Goal: Task Accomplishment & Management: Complete application form

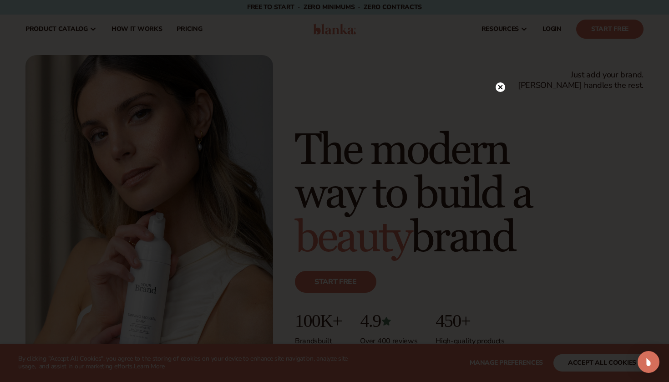
click at [499, 85] on circle at bounding box center [500, 87] width 10 height 10
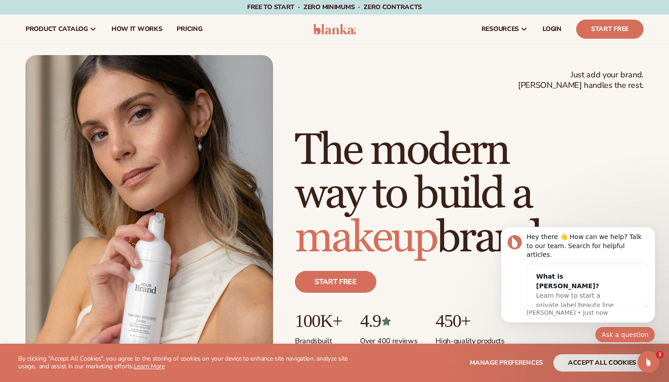
click at [623, 332] on button "Ask a question" at bounding box center [625, 334] width 61 height 16
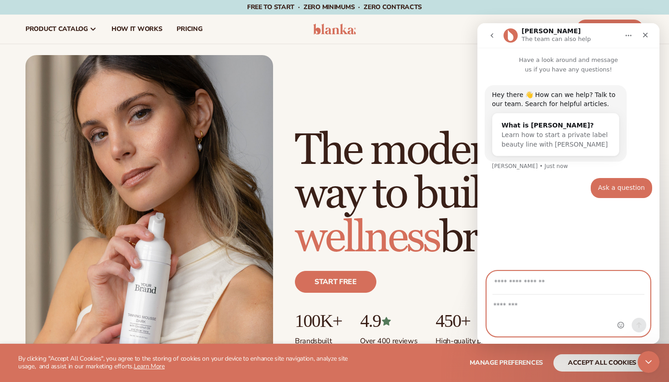
click at [505, 309] on textarea "Message…" at bounding box center [568, 302] width 163 height 15
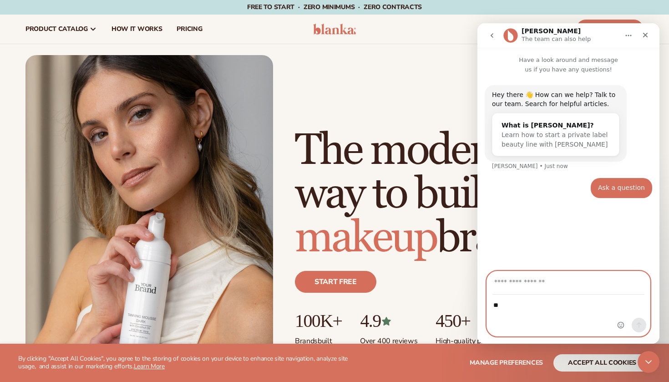
type textarea "*"
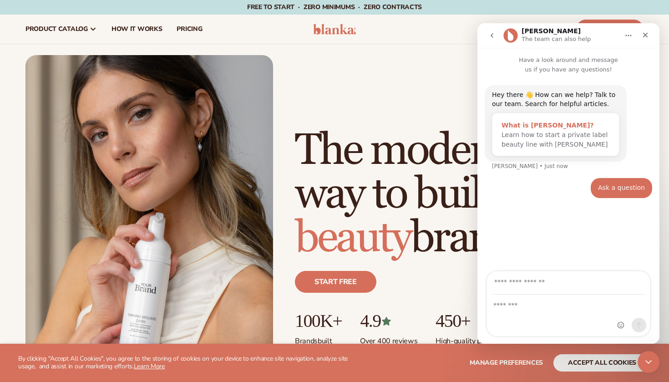
click at [531, 132] on span "Learn how to start a private label beauty line with Blanka" at bounding box center [554, 139] width 106 height 17
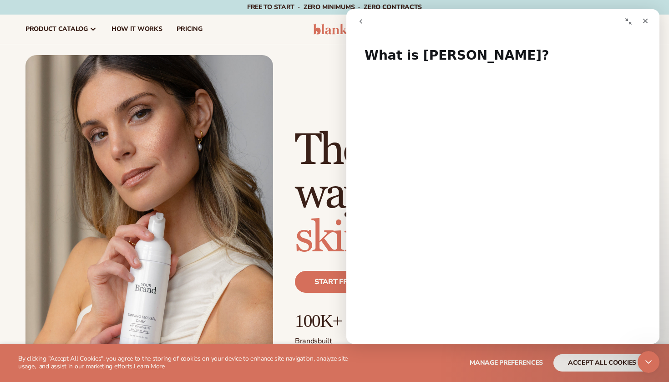
click at [362, 20] on icon "go back" at bounding box center [360, 21] width 7 height 7
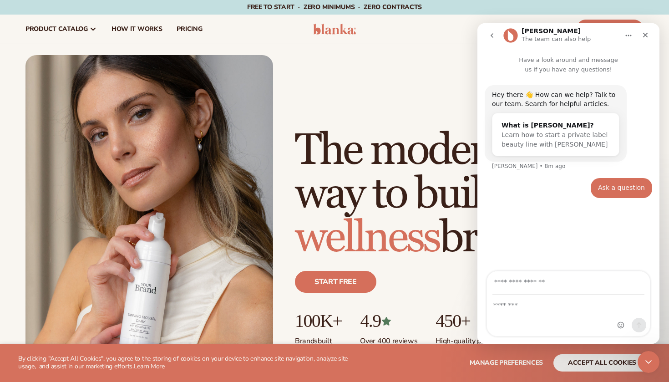
click at [354, 96] on div "Just add your brand. Blanka handles the rest. beauty,skin care,wellness,makeup …" at bounding box center [334, 211] width 618 height 312
click at [645, 31] on icon "Close" at bounding box center [644, 34] width 7 height 7
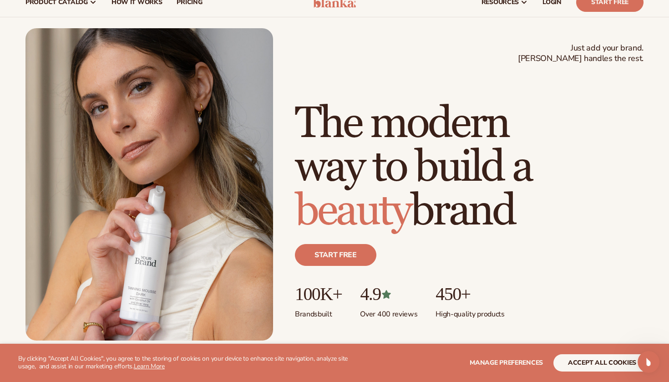
scroll to position [32, 0]
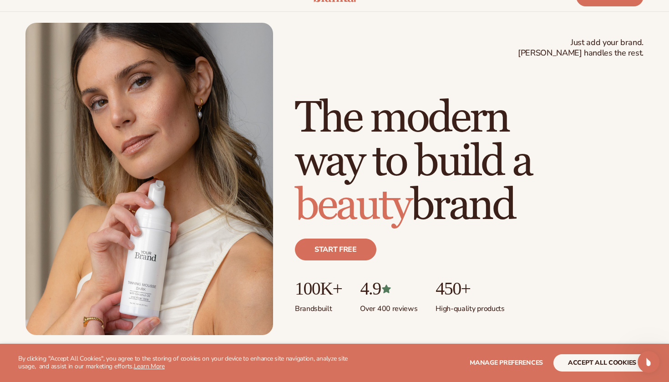
click at [579, 351] on section "WE USE COOKIES By clicking "Accept All Cookies", you agree to the storing of co…" at bounding box center [334, 362] width 669 height 38
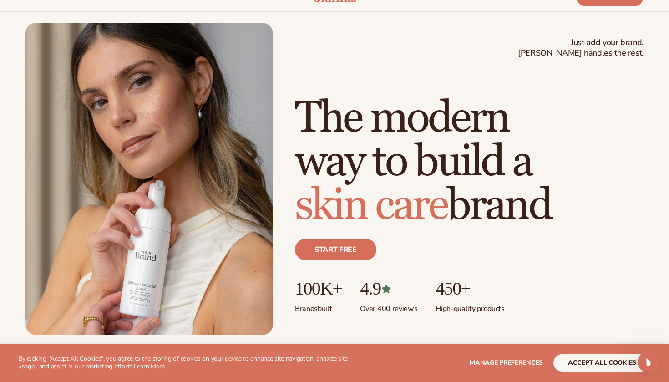
click at [517, 324] on div "Just add your brand. Blanka handles the rest. beauty,skin care,wellness,makeup …" at bounding box center [469, 215] width 348 height 238
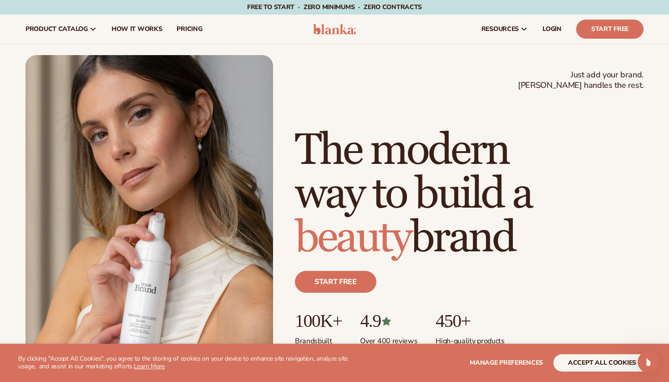
scroll to position [0, 0]
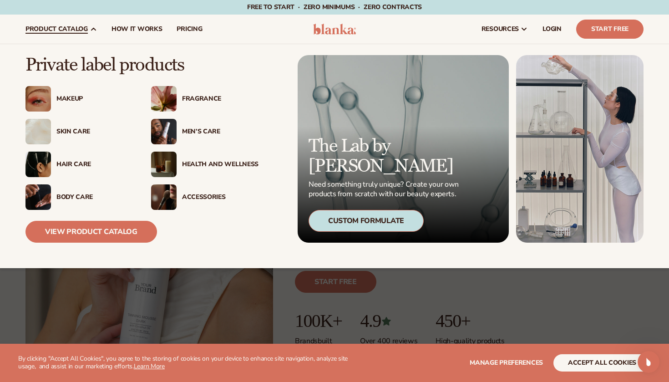
click at [340, 224] on div "Custom Formulate" at bounding box center [365, 221] width 115 height 22
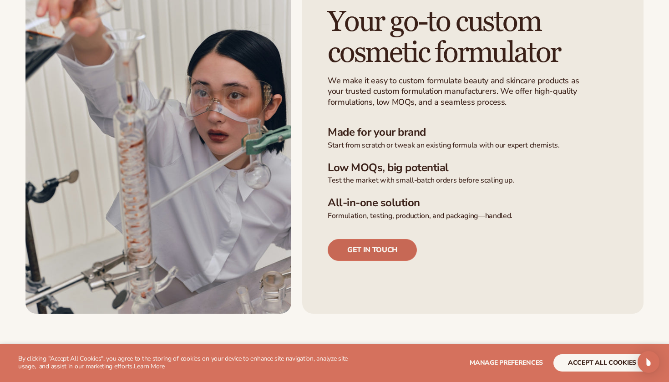
scroll to position [236, 0]
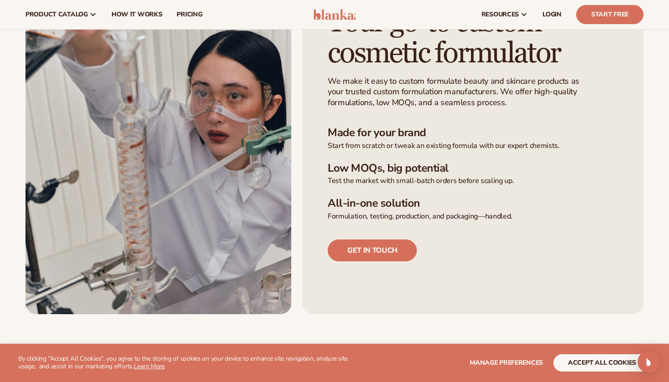
click at [568, 358] on button "accept all cookies" at bounding box center [601, 362] width 97 height 17
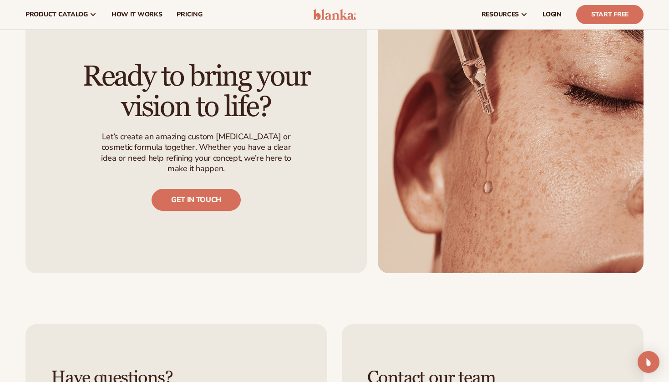
scroll to position [835, 0]
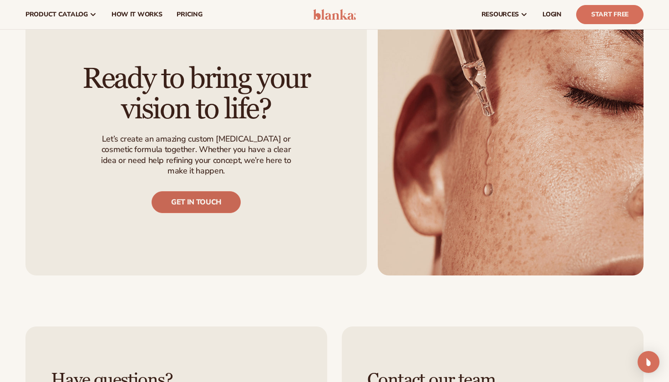
click at [209, 191] on link "Get in touch" at bounding box center [195, 202] width 89 height 22
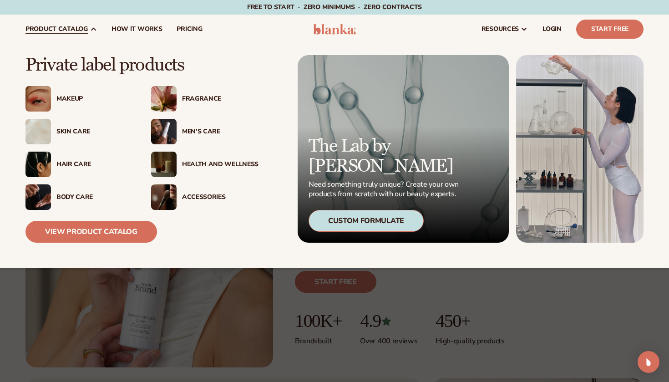
click at [384, 213] on div "Custom Formulate" at bounding box center [365, 221] width 115 height 22
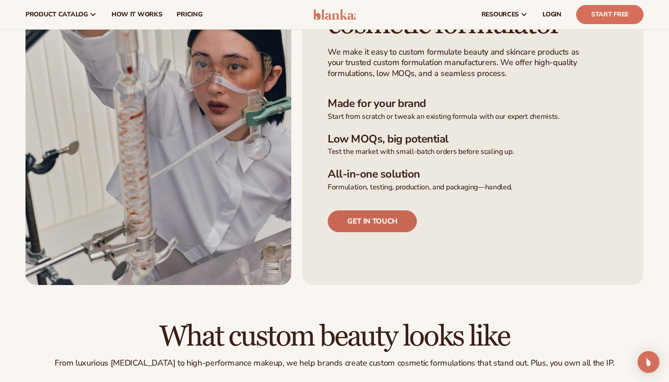
scroll to position [257, 0]
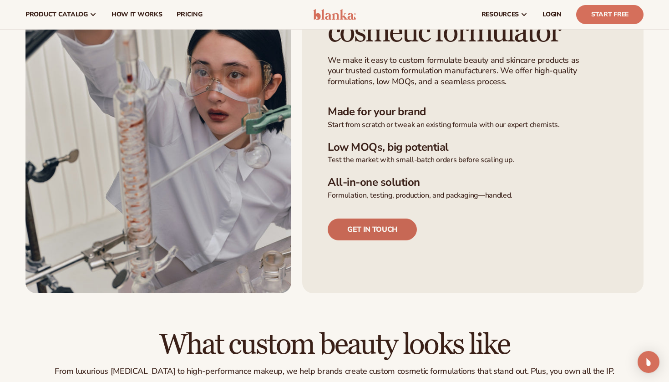
click at [375, 220] on link "Get in touch" at bounding box center [372, 229] width 89 height 22
